Goal: Information Seeking & Learning: Learn about a topic

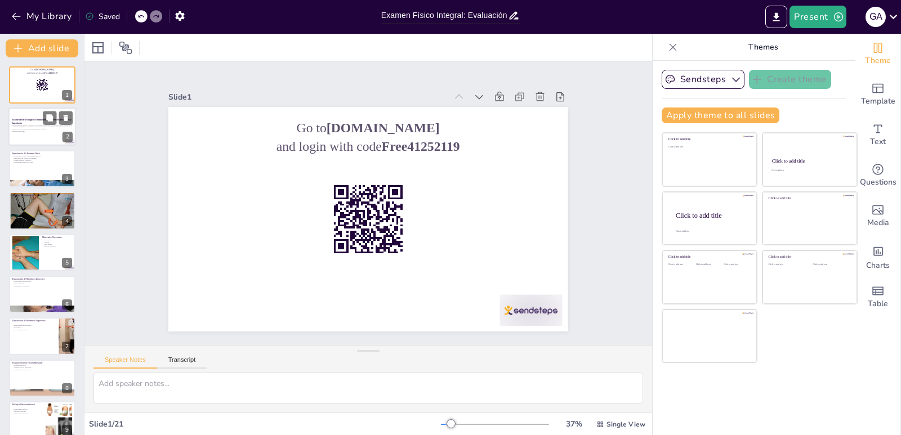
click at [26, 124] on p "Esta presentación aborda la importancia del examen físico integral, enfocándose…" at bounding box center [42, 127] width 61 height 6
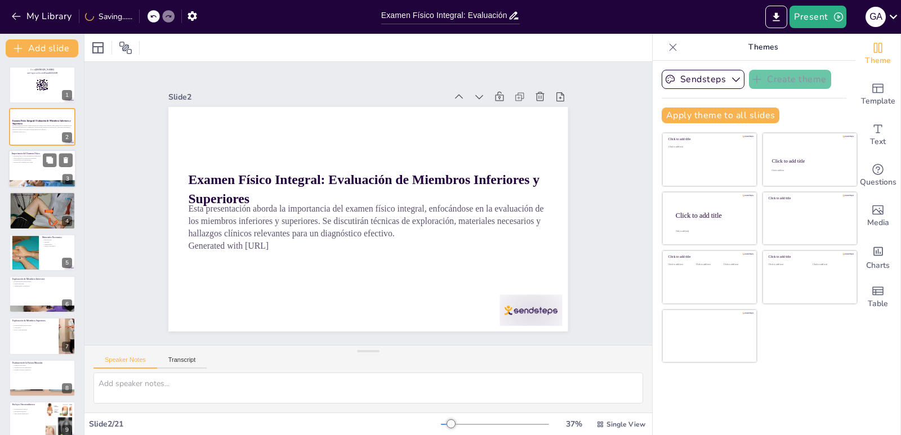
click at [28, 154] on p "Importancia del Examen Físico" at bounding box center [42, 152] width 61 height 3
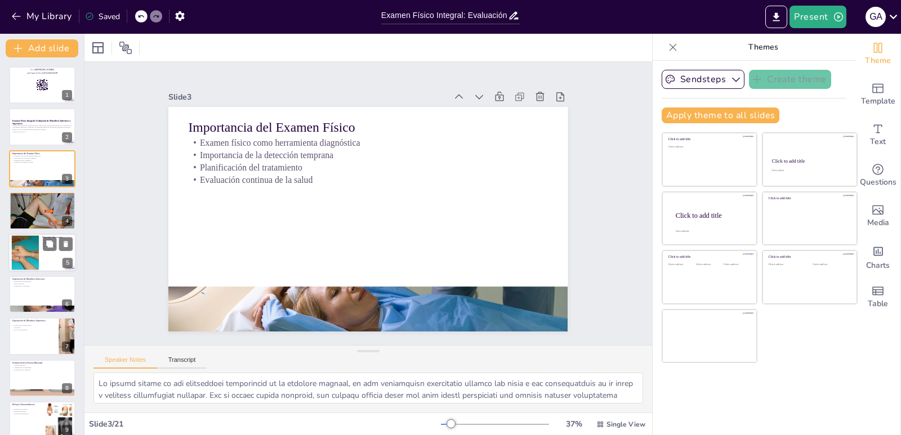
click at [38, 249] on div at bounding box center [25, 252] width 46 height 34
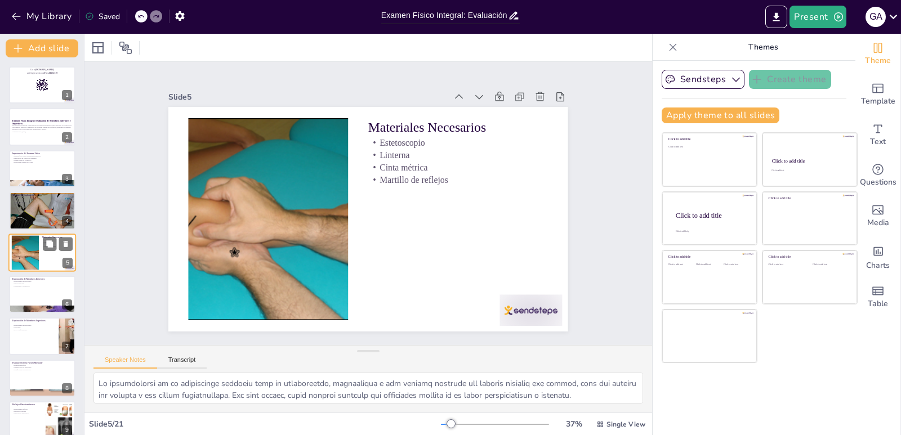
scroll to position [6, 0]
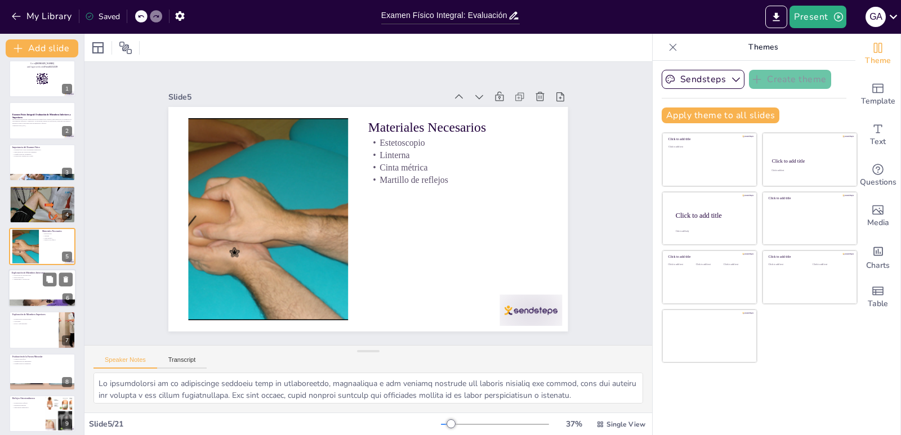
click at [35, 294] on div at bounding box center [42, 288] width 68 height 38
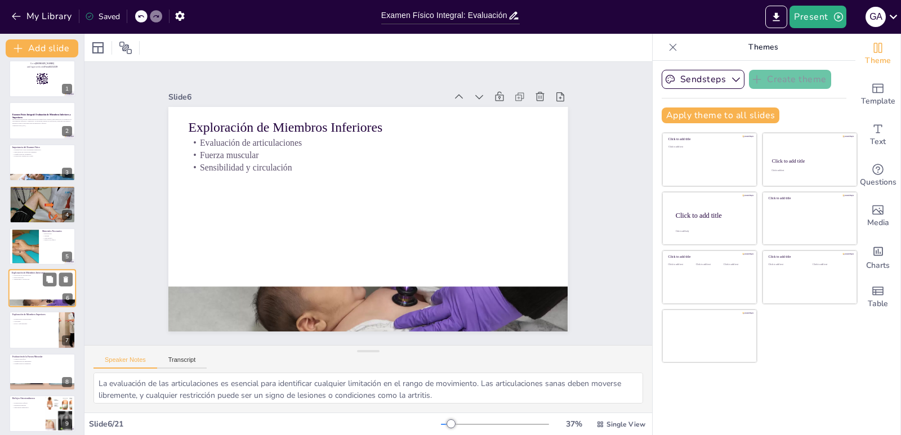
scroll to position [48, 0]
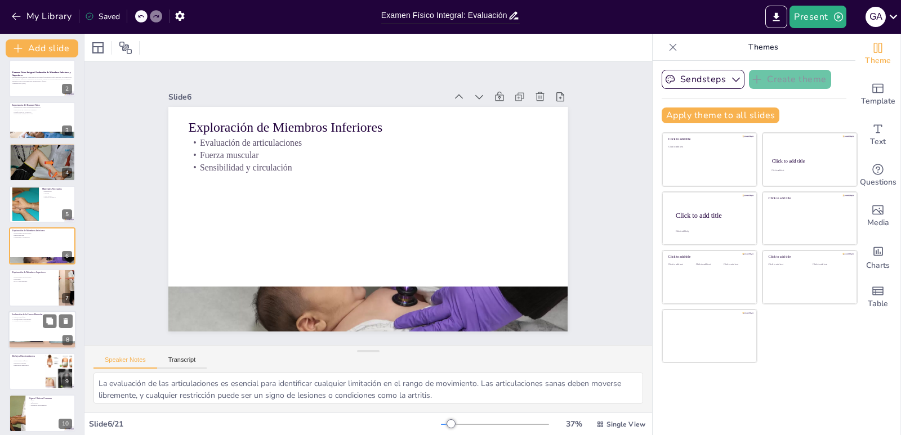
click at [38, 318] on p "Identificación de debilidades" at bounding box center [42, 319] width 61 height 2
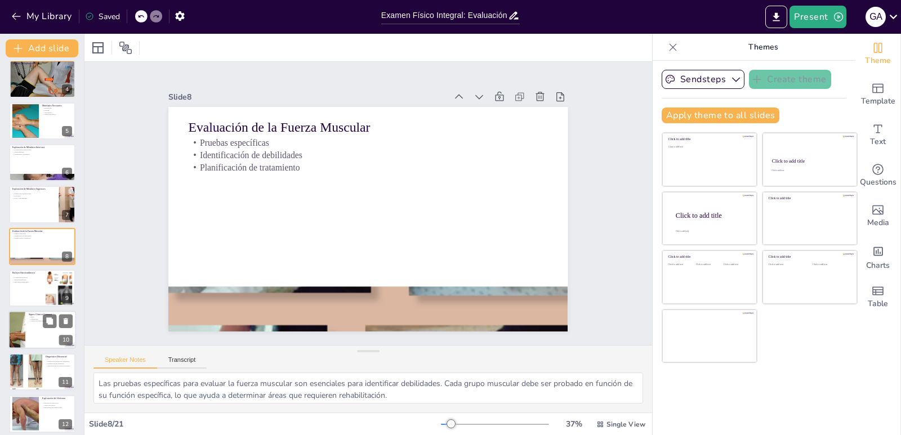
scroll to position [462, 0]
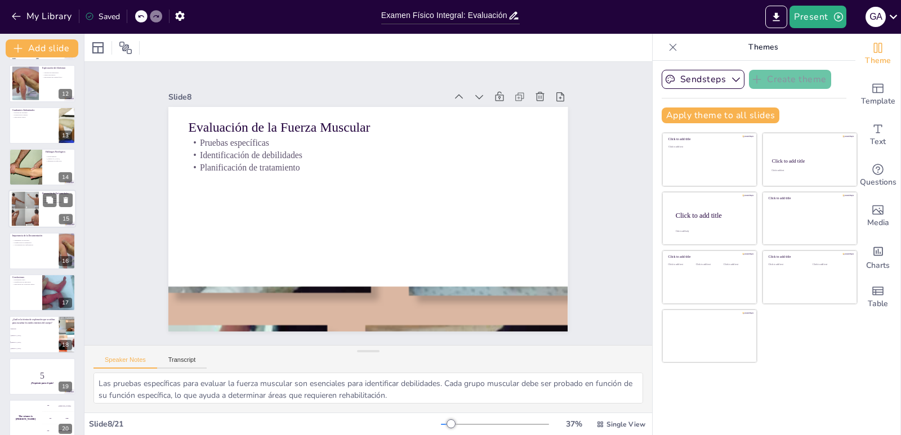
click at [25, 204] on div at bounding box center [25, 209] width 46 height 34
checkbox input "true"
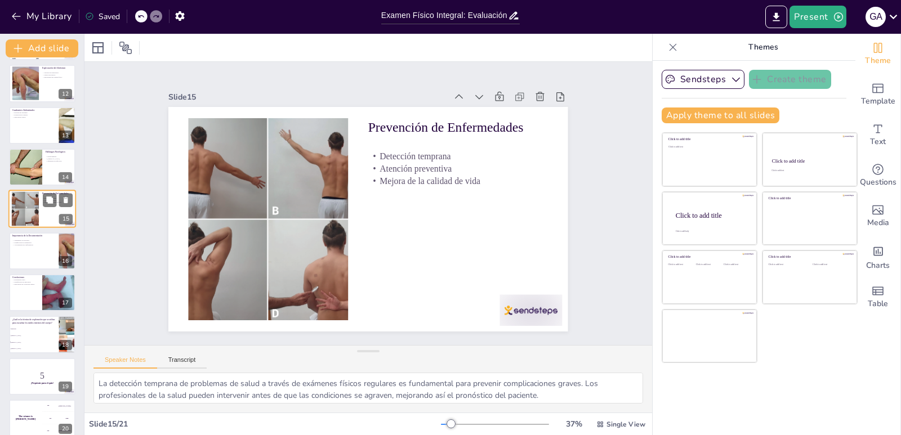
scroll to position [425, 0]
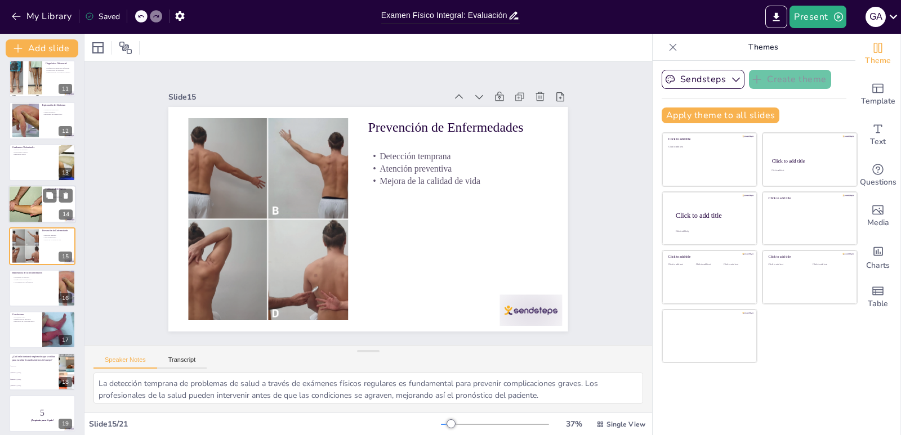
checkbox input "true"
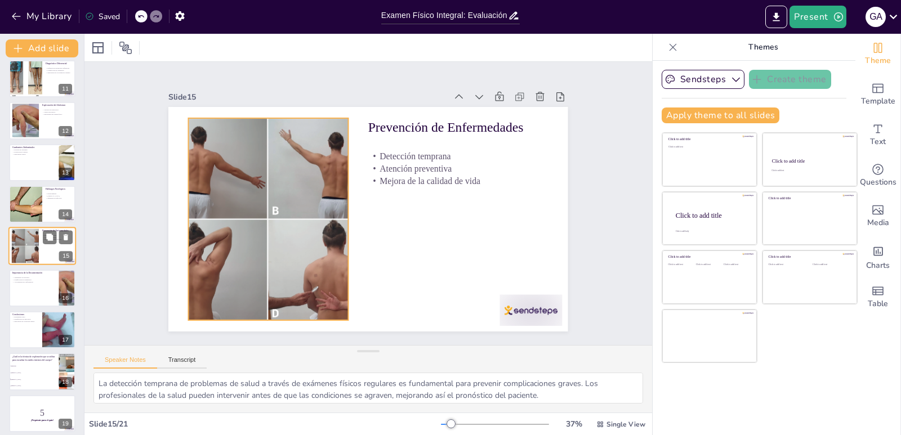
click at [28, 234] on div at bounding box center [25, 246] width 46 height 34
checkbox input "true"
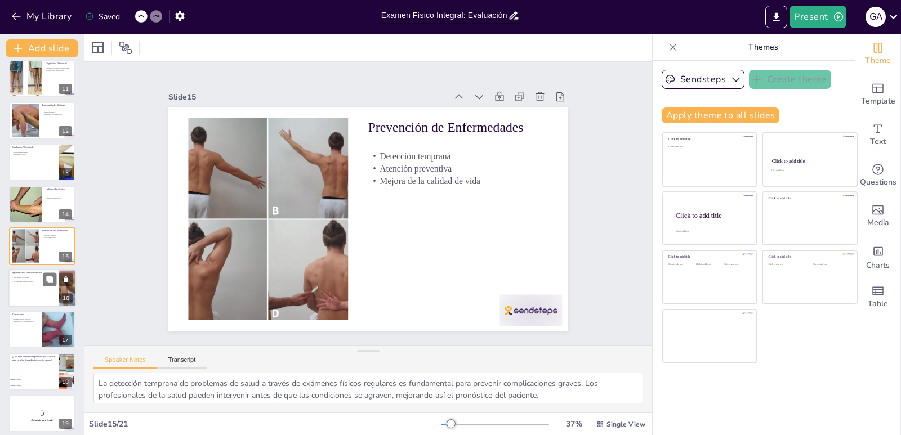
checkbox input "true"
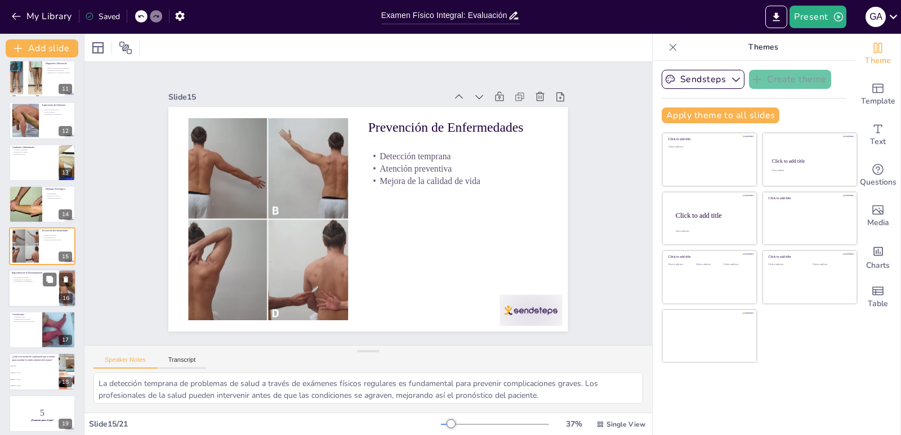
checkbox input "true"
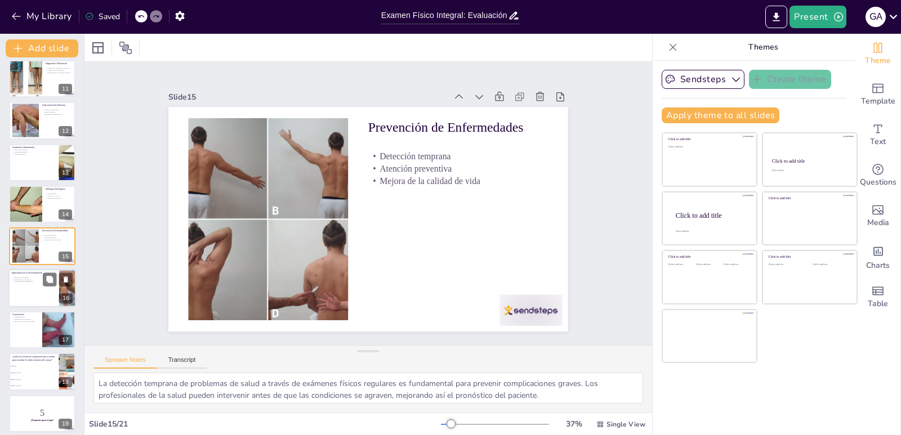
click at [29, 279] on p "Planificación de tratamientos" at bounding box center [34, 280] width 44 height 2
checkbox input "true"
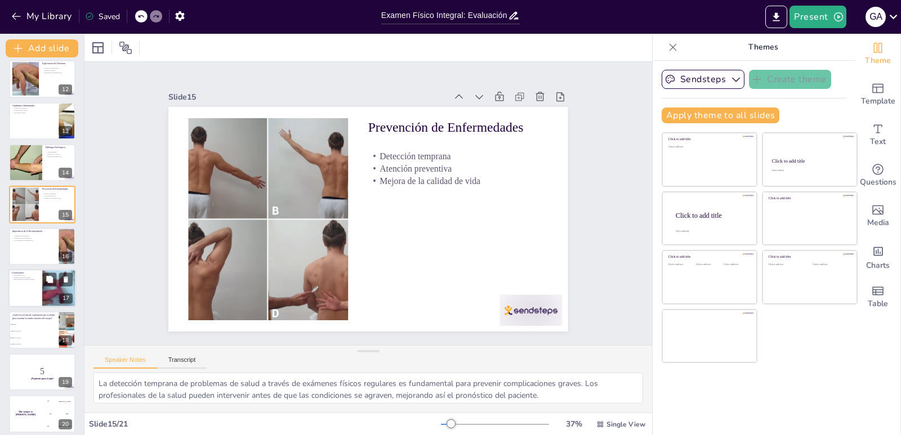
checkbox input "true"
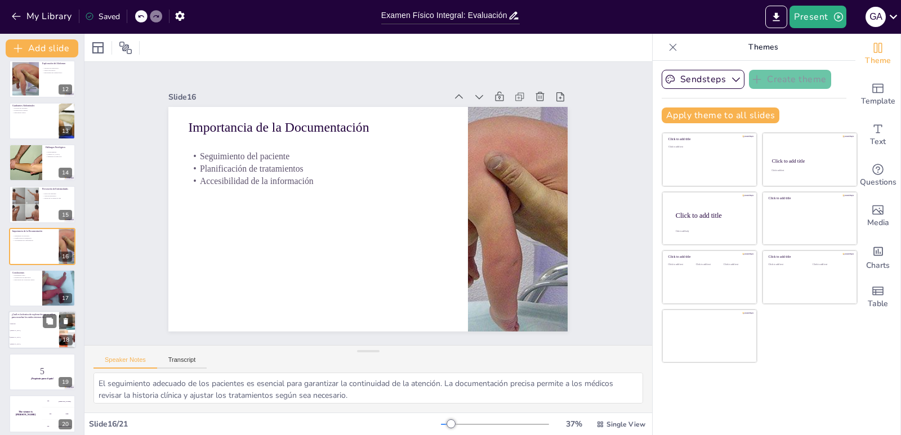
checkbox input "true"
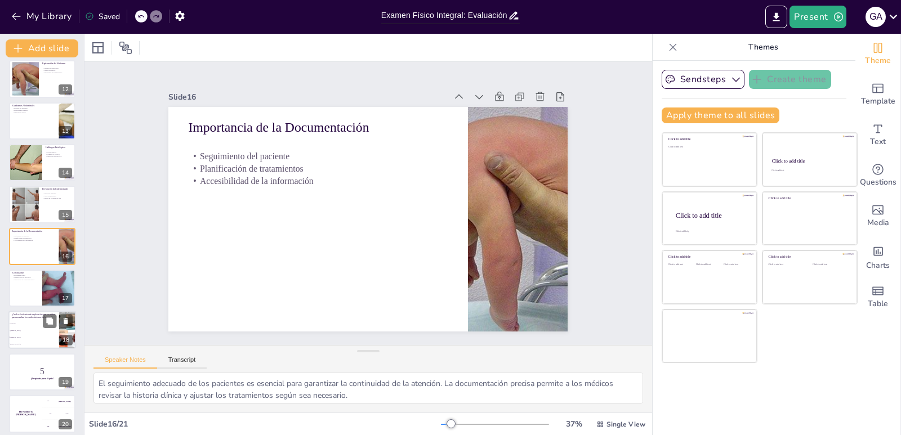
checkbox input "true"
click at [32, 321] on li "Inspección" at bounding box center [33, 324] width 51 height 7
checkbox input "true"
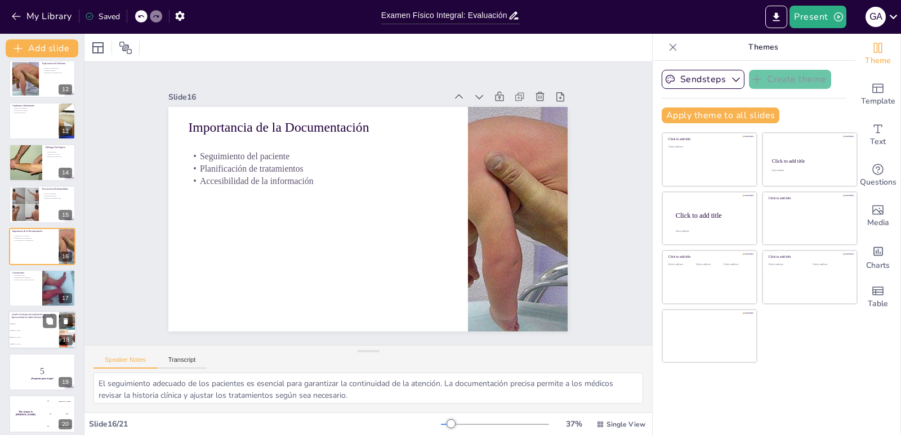
checkbox input "true"
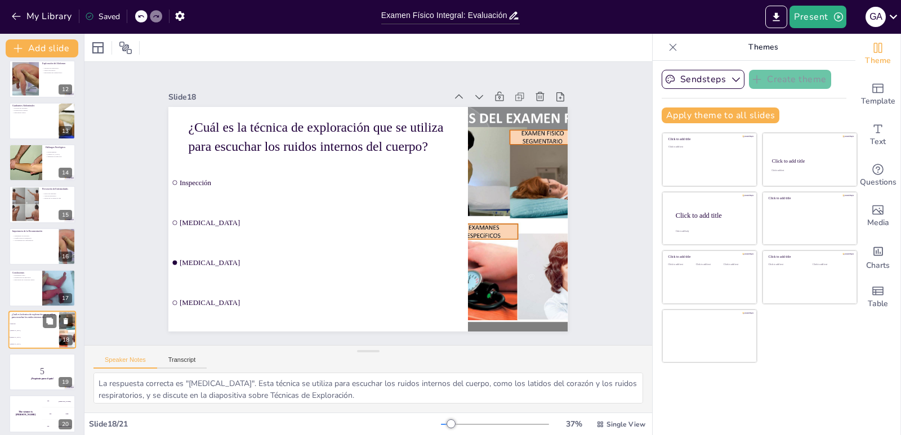
scroll to position [515, 0]
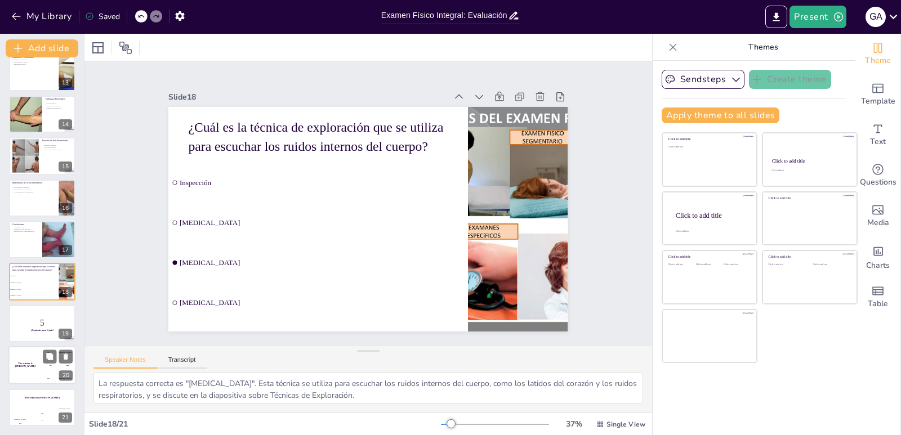
checkbox input "true"
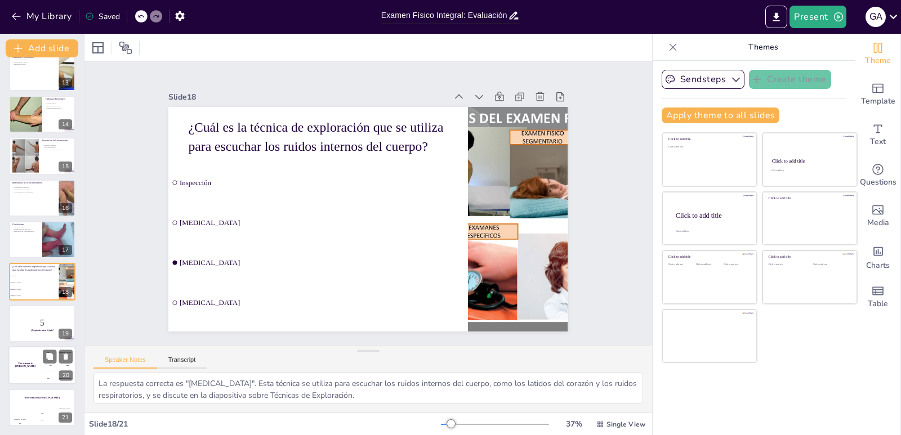
checkbox input "true"
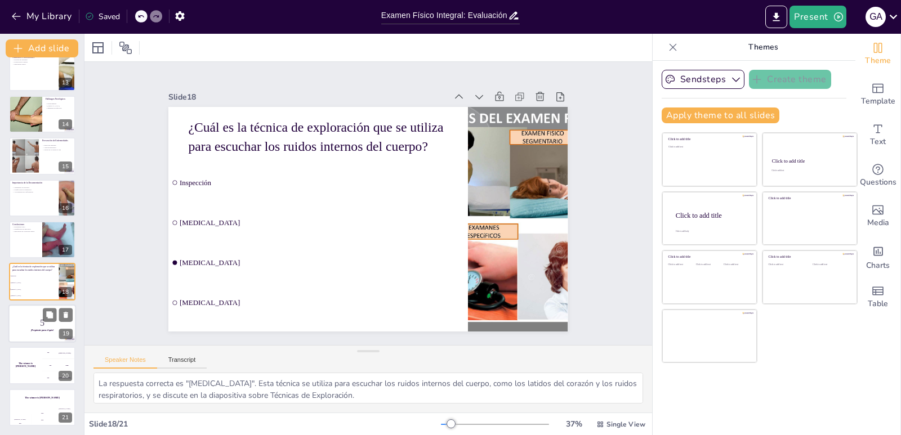
checkbox input "true"
click at [35, 329] on strong "¡Prepárate para el quiz!" at bounding box center [41, 330] width 23 height 2
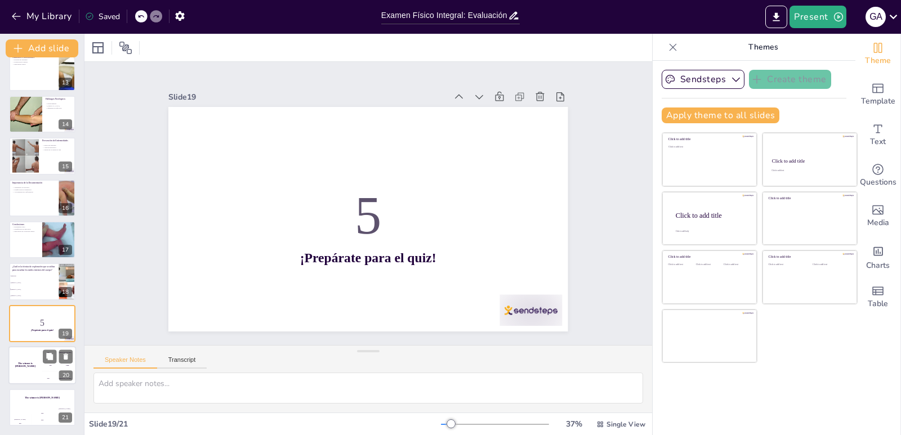
click at [32, 355] on div "The winner is [PERSON_NAME]" at bounding box center [25, 365] width 34 height 38
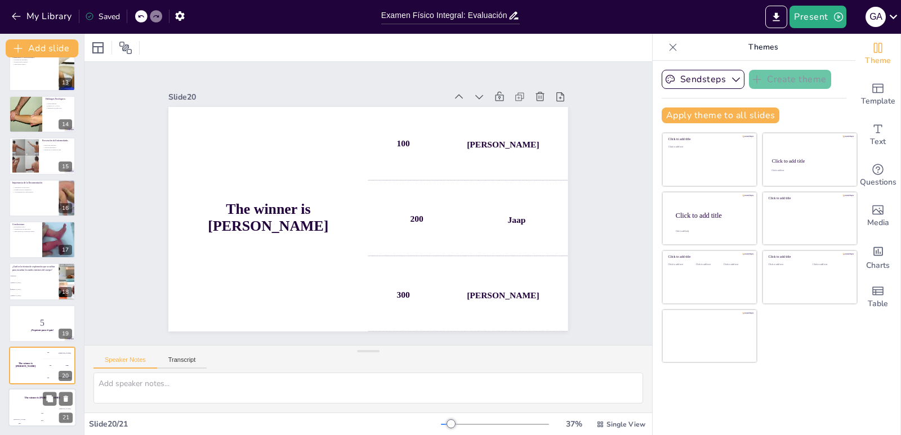
click at [33, 396] on h4 "The winner is [PERSON_NAME]" at bounding box center [42, 397] width 68 height 3
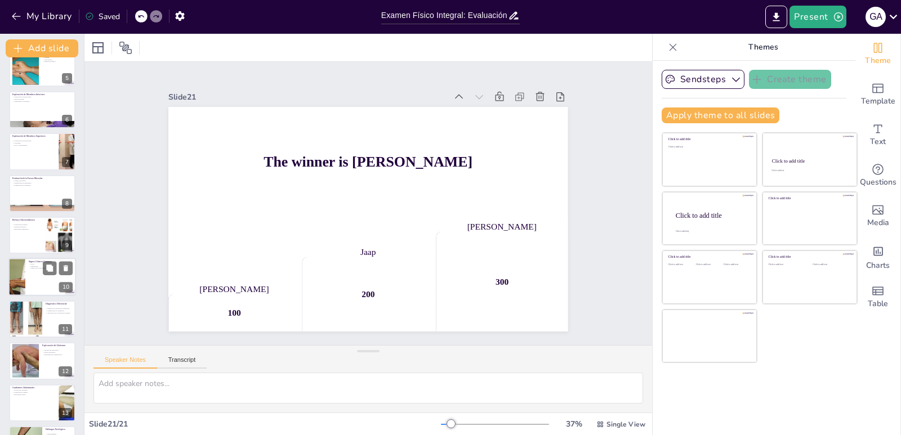
click at [35, 280] on div at bounding box center [42, 277] width 68 height 38
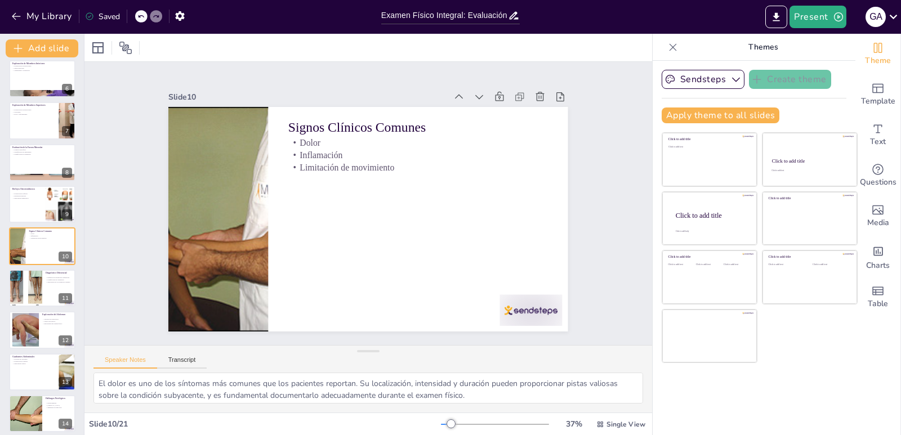
click at [42, 309] on div "Go to [DOMAIN_NAME] and login with code Free41252119 1 Examen Físico Integral: …" at bounding box center [42, 288] width 84 height 875
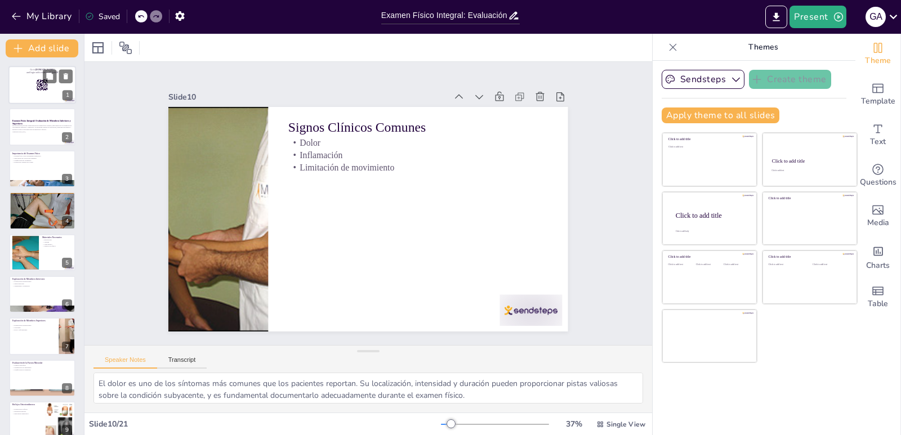
click at [25, 92] on div at bounding box center [42, 85] width 68 height 38
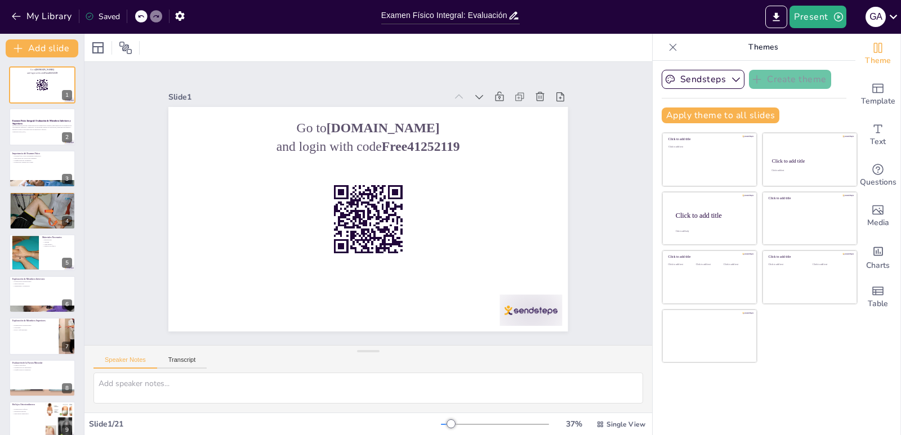
checkbox input "true"
